Goal: Information Seeking & Learning: Learn about a topic

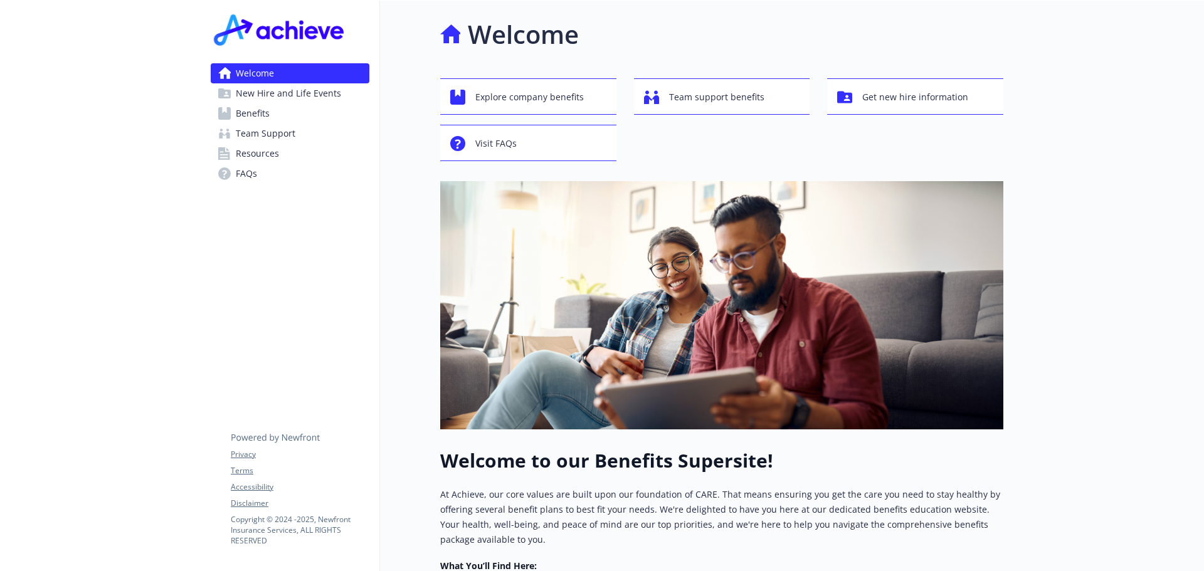
click at [244, 116] on span "Benefits" at bounding box center [253, 114] width 34 height 20
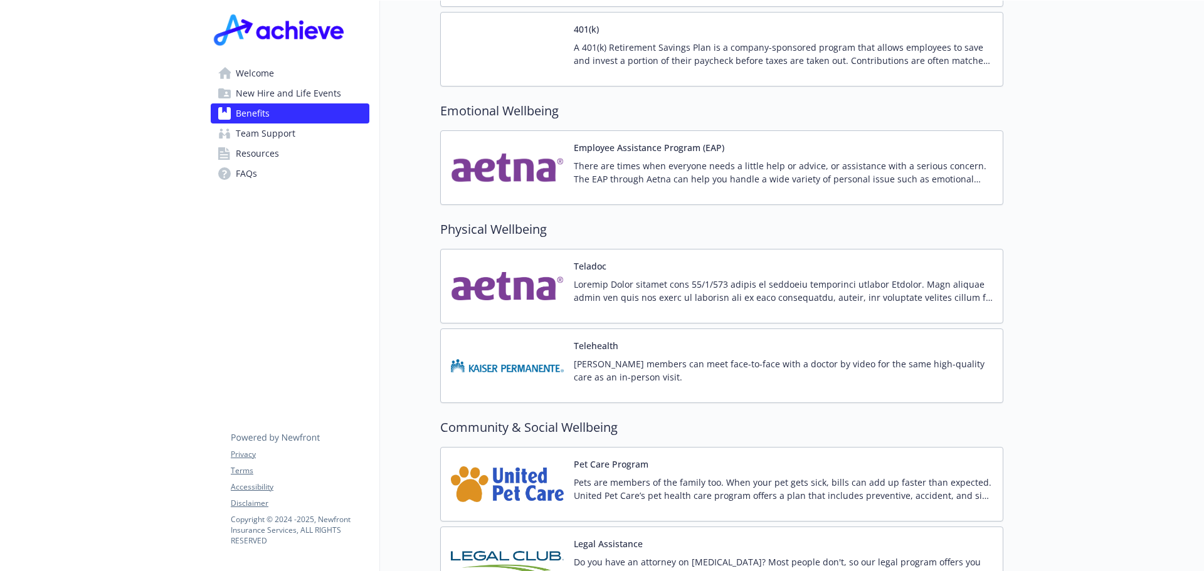
scroll to position [2403, 0]
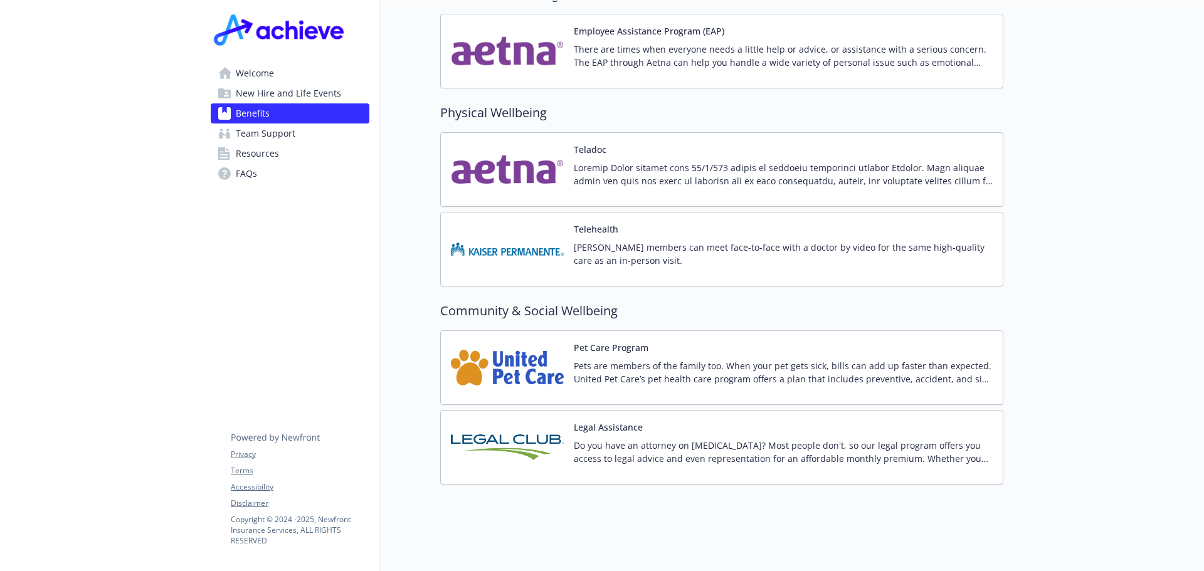
click at [688, 421] on div "Legal Assistance Do you have an attorney on [MEDICAL_DATA]? Most people don't, …" at bounding box center [783, 447] width 419 height 53
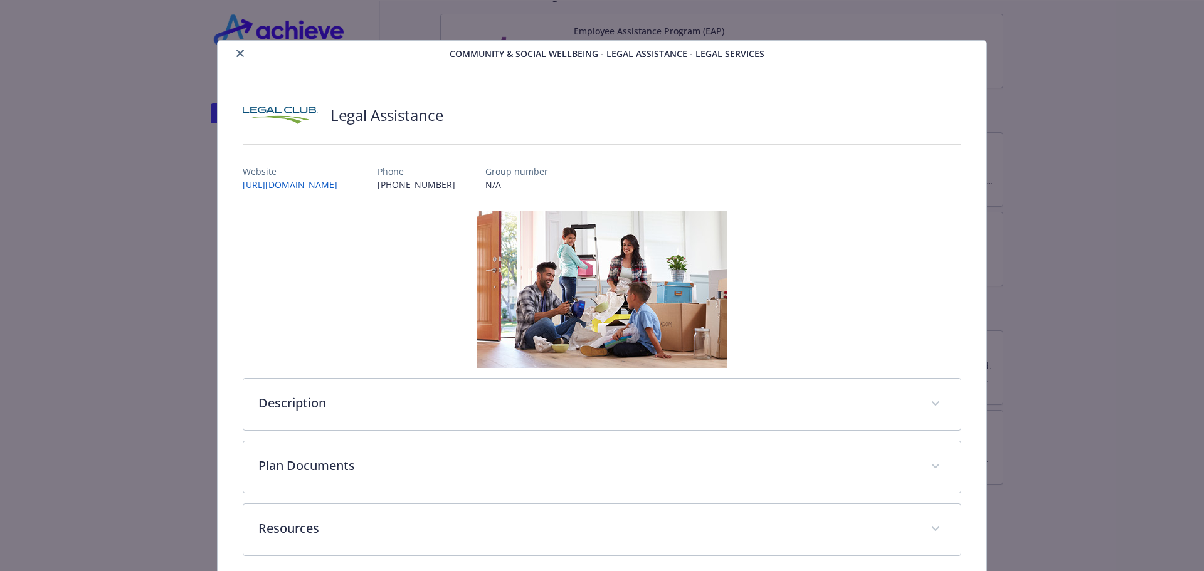
scroll to position [56, 0]
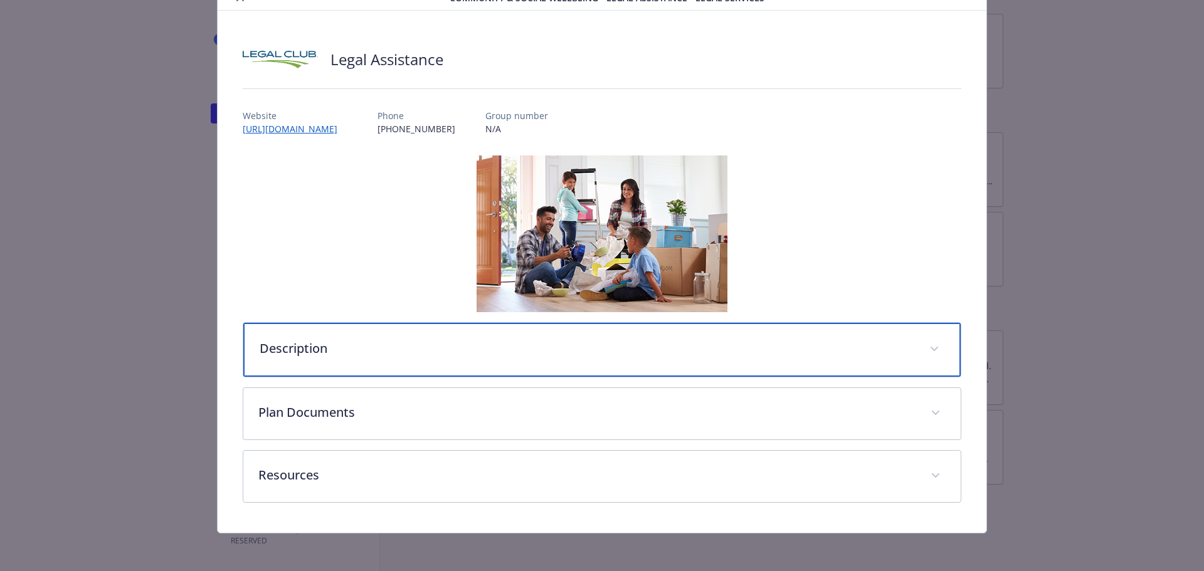
click at [795, 339] on div "Description" at bounding box center [602, 350] width 718 height 54
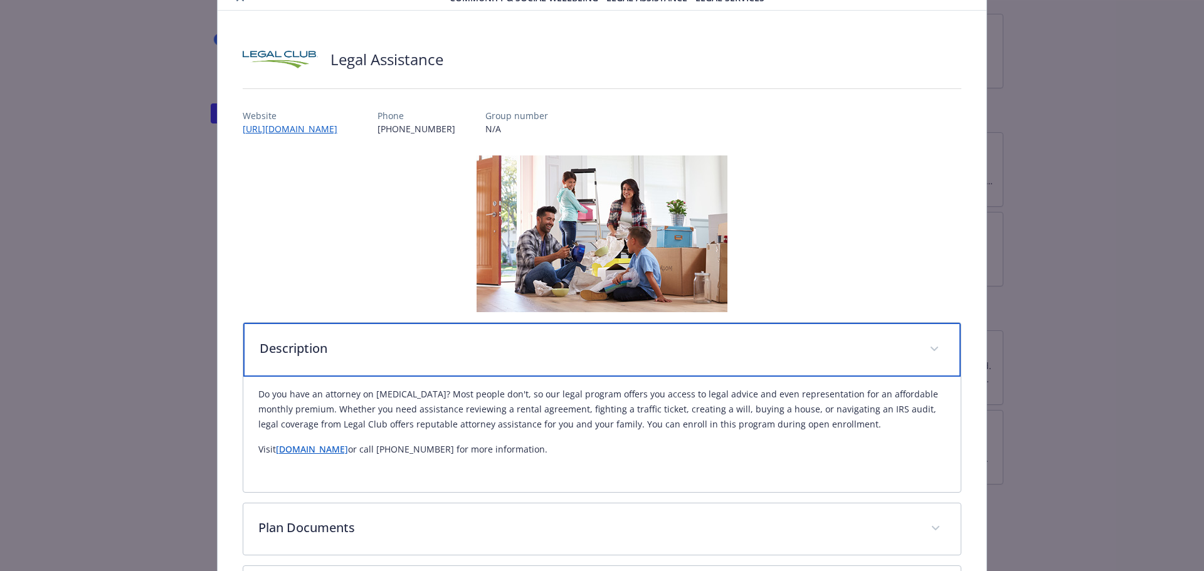
click at [792, 339] on div "Description" at bounding box center [602, 350] width 718 height 54
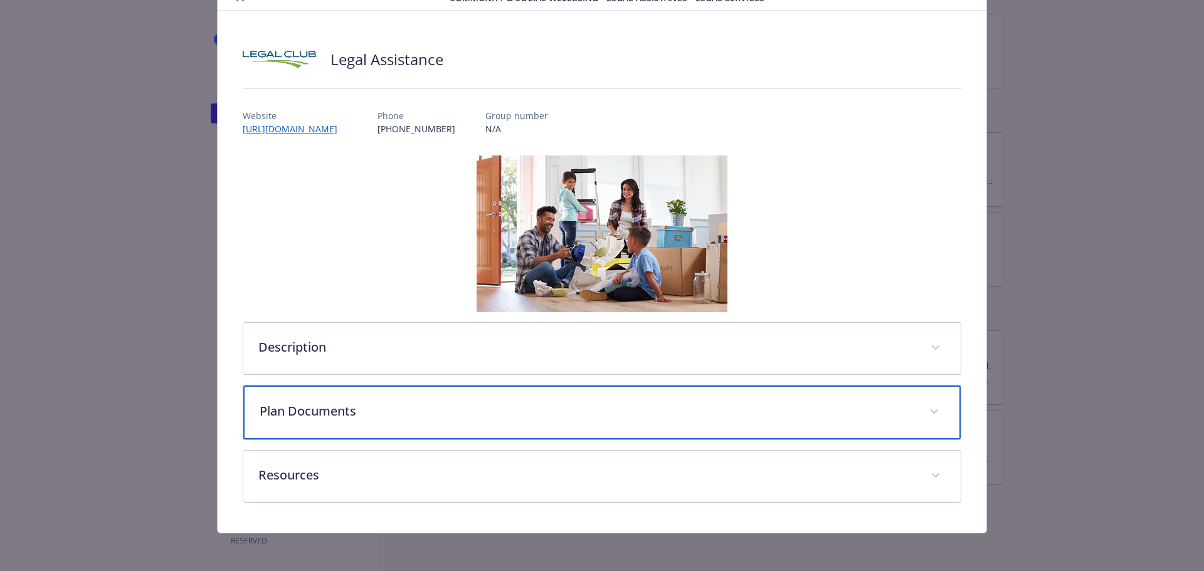
click at [722, 412] on p "Plan Documents" at bounding box center [588, 411] width 656 height 19
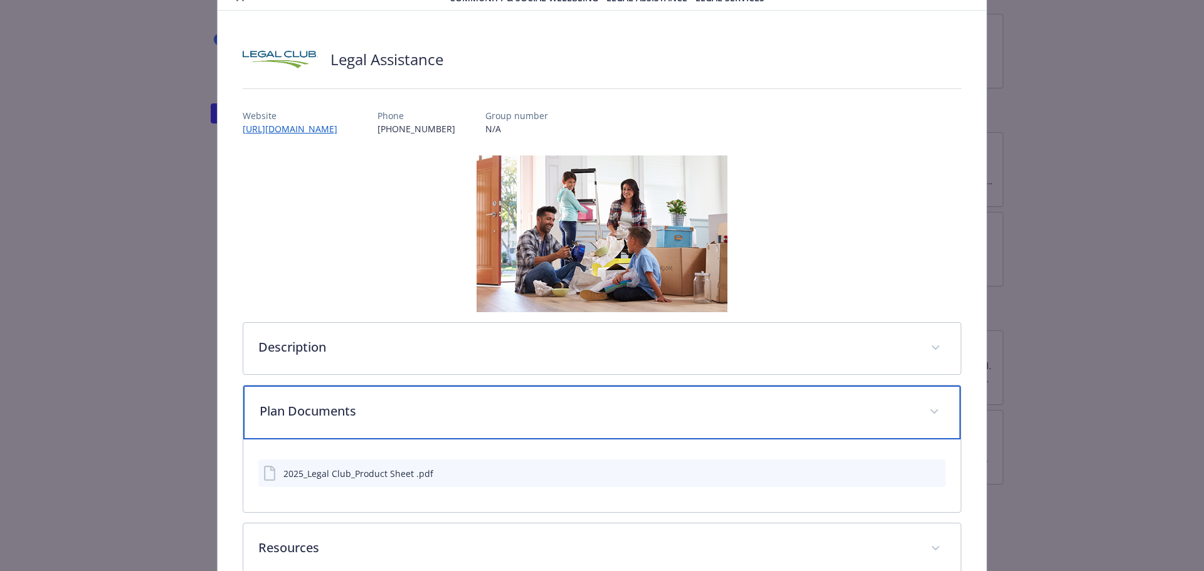
click at [657, 422] on div "Plan Documents" at bounding box center [602, 413] width 718 height 54
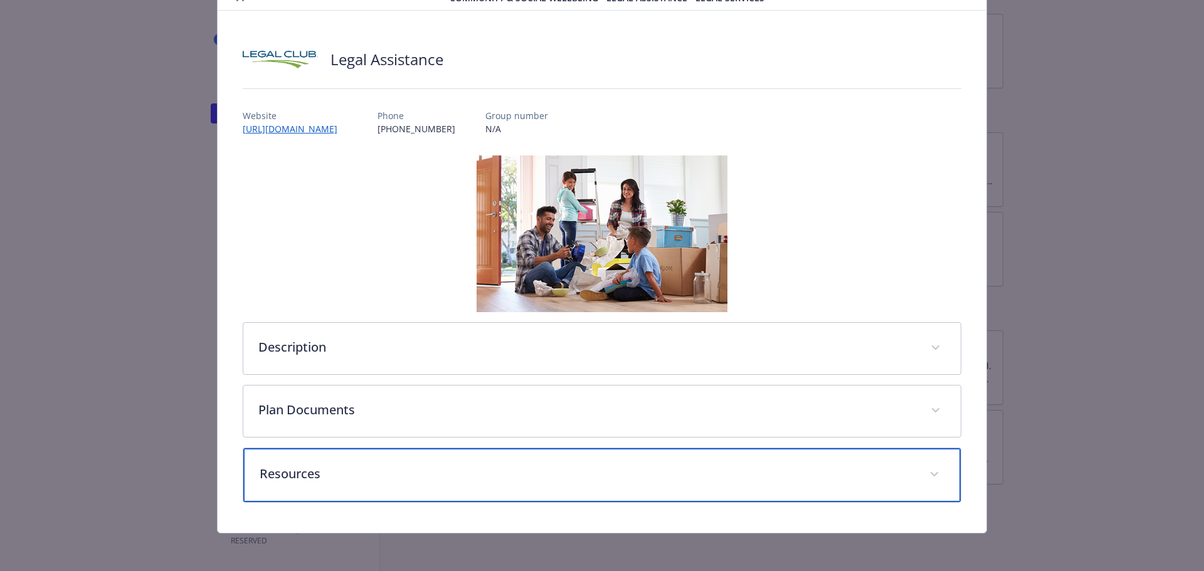
click at [700, 472] on p "Resources" at bounding box center [588, 474] width 656 height 19
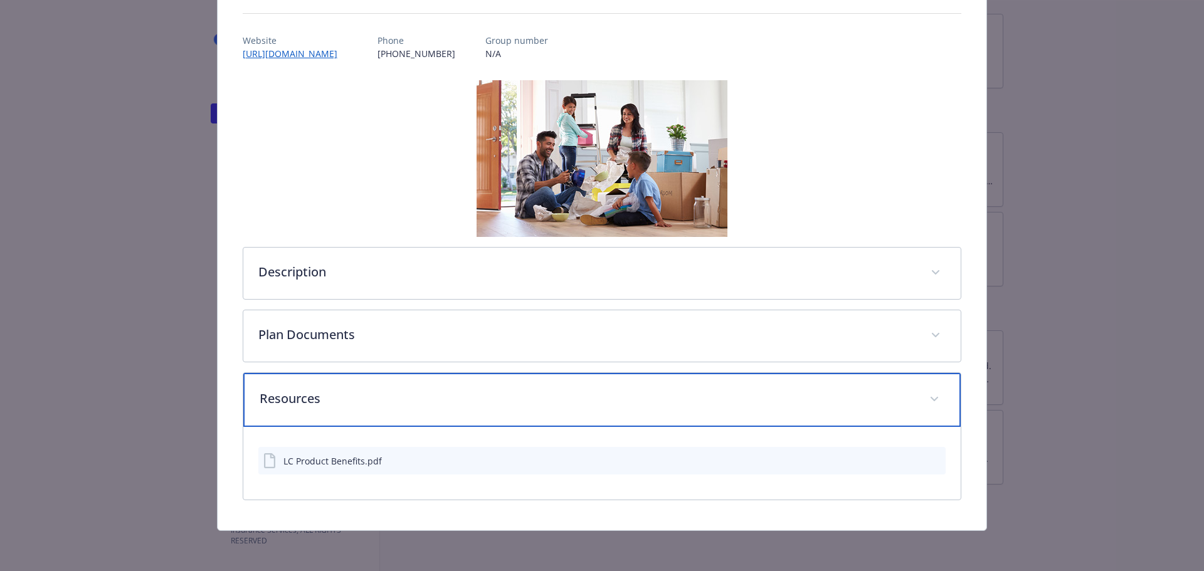
click at [677, 417] on div "Resources" at bounding box center [602, 400] width 718 height 54
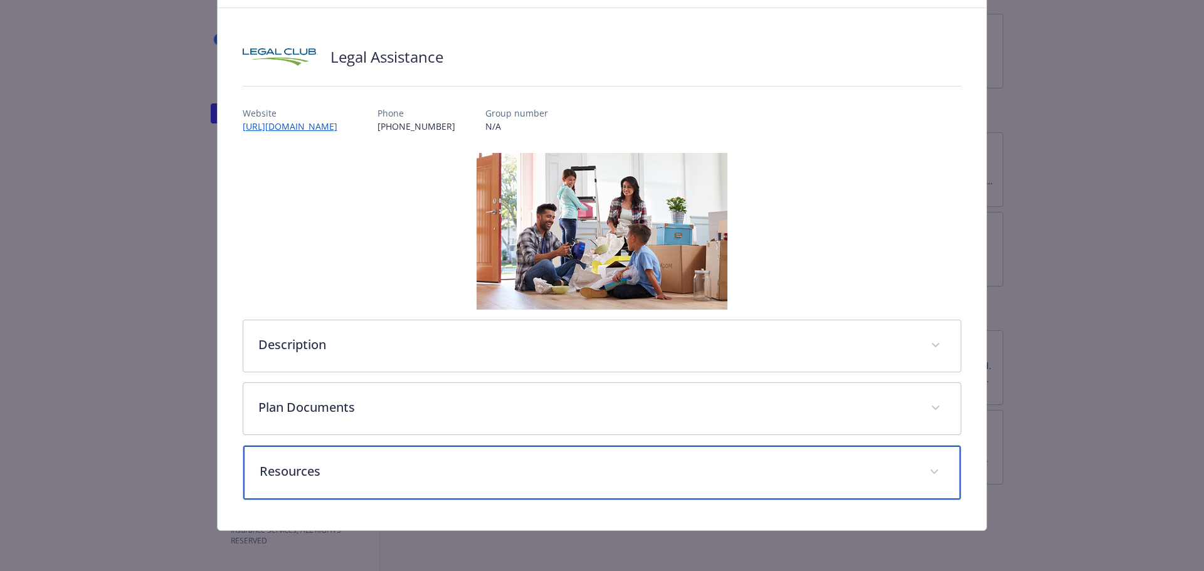
scroll to position [58, 0]
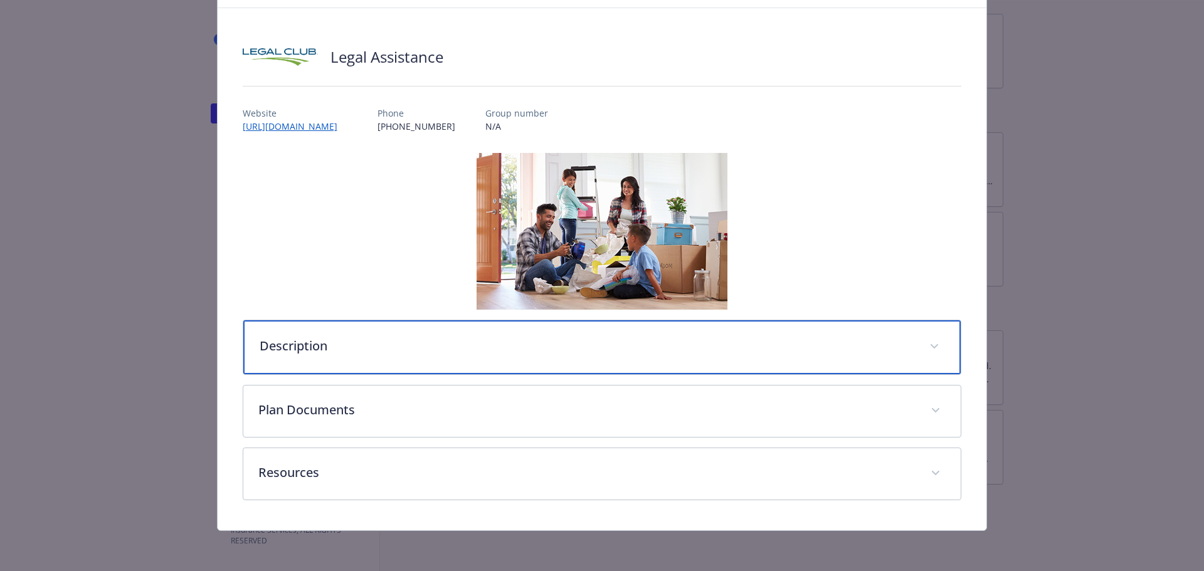
click at [617, 347] on p "Description" at bounding box center [588, 346] width 656 height 19
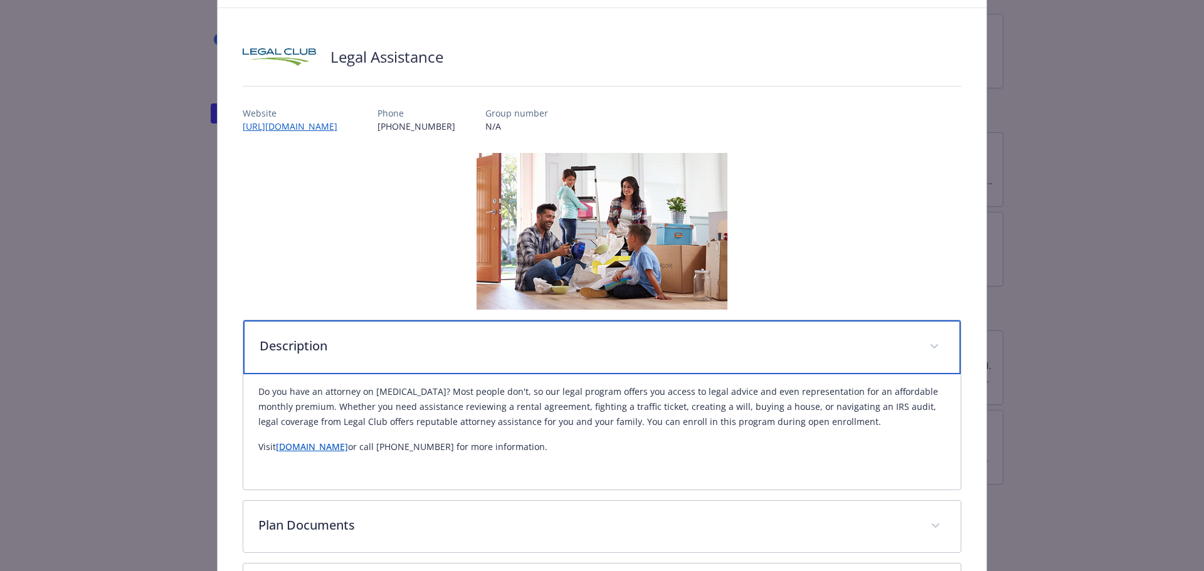
scroll to position [0, 0]
